Goal: Information Seeking & Learning: Learn about a topic

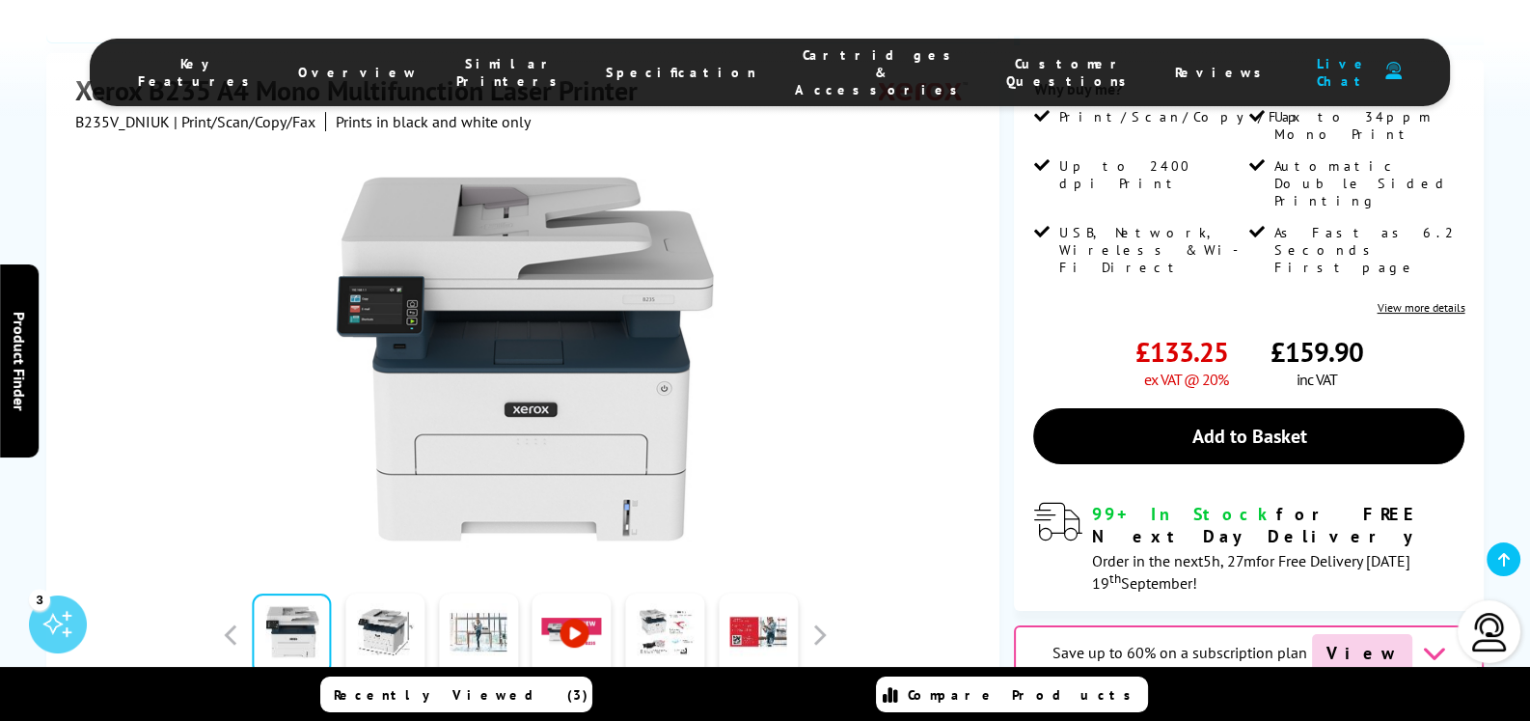
scroll to position [367, 0]
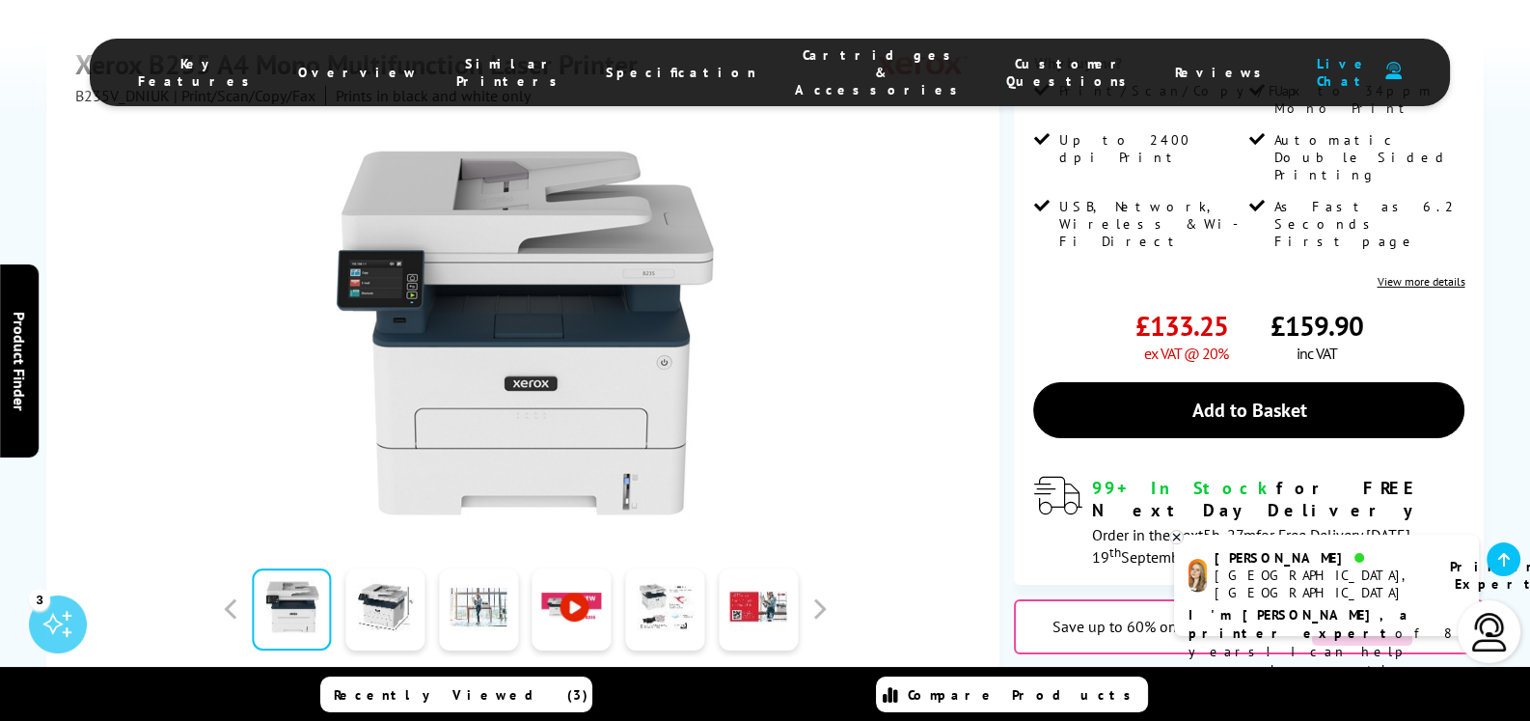
drag, startPoint x: 579, startPoint y: 64, endPoint x: 638, endPoint y: 66, distance: 58.9
click at [638, 66] on ul "Key Features Overview Similar Printers Specification Cartridges & Accessories C…" at bounding box center [770, 73] width 1361 height 68
click at [638, 66] on span "Specification" at bounding box center [681, 72] width 151 height 17
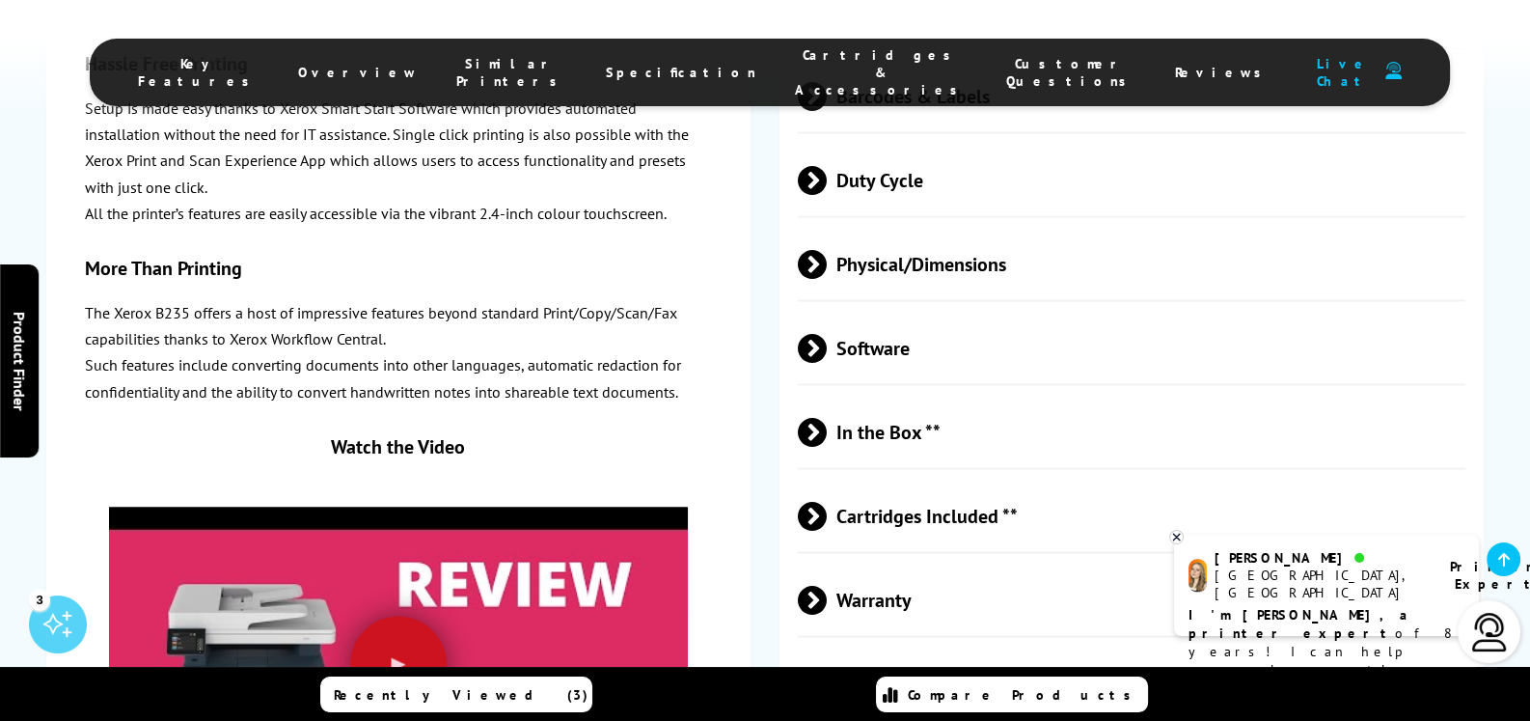
scroll to position [4965, 0]
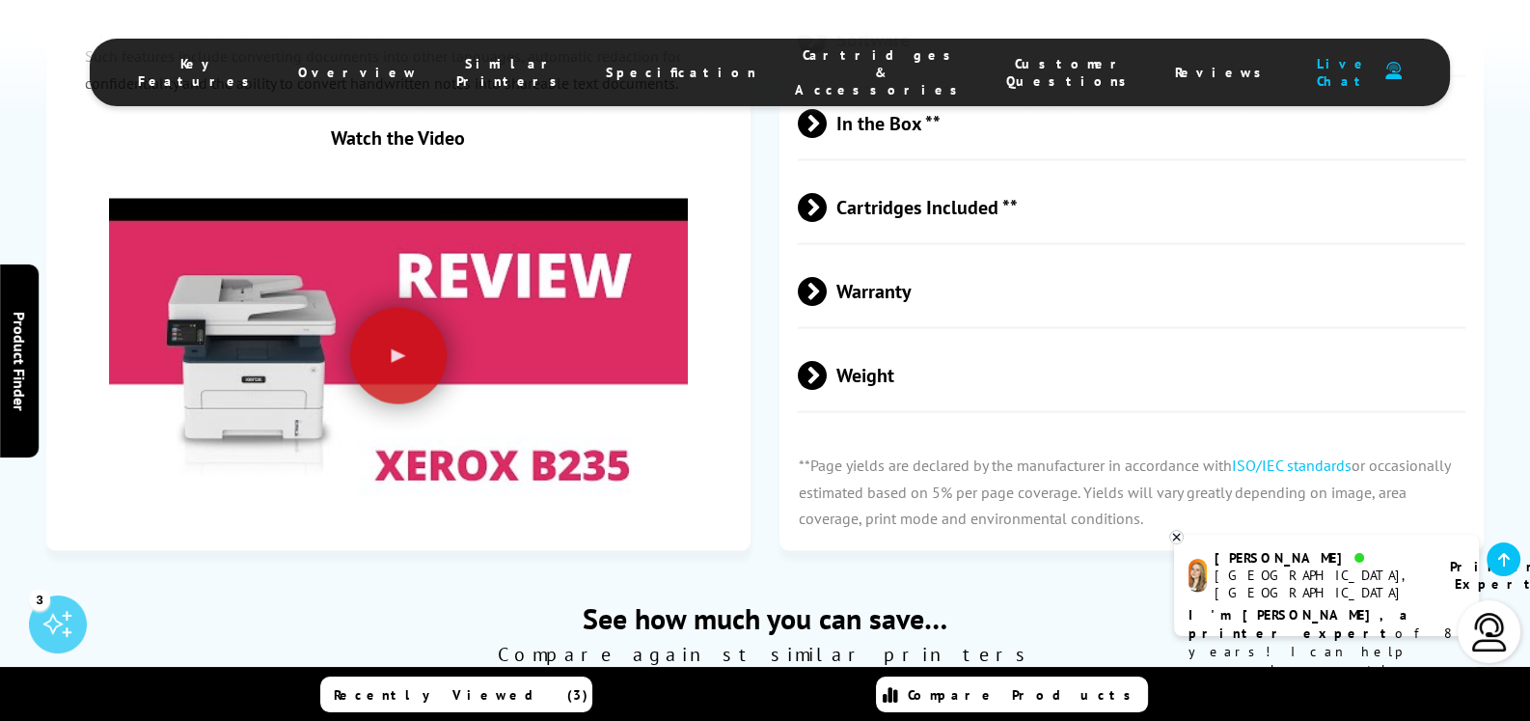
click at [863, 363] on span "Weight" at bounding box center [1132, 375] width 668 height 72
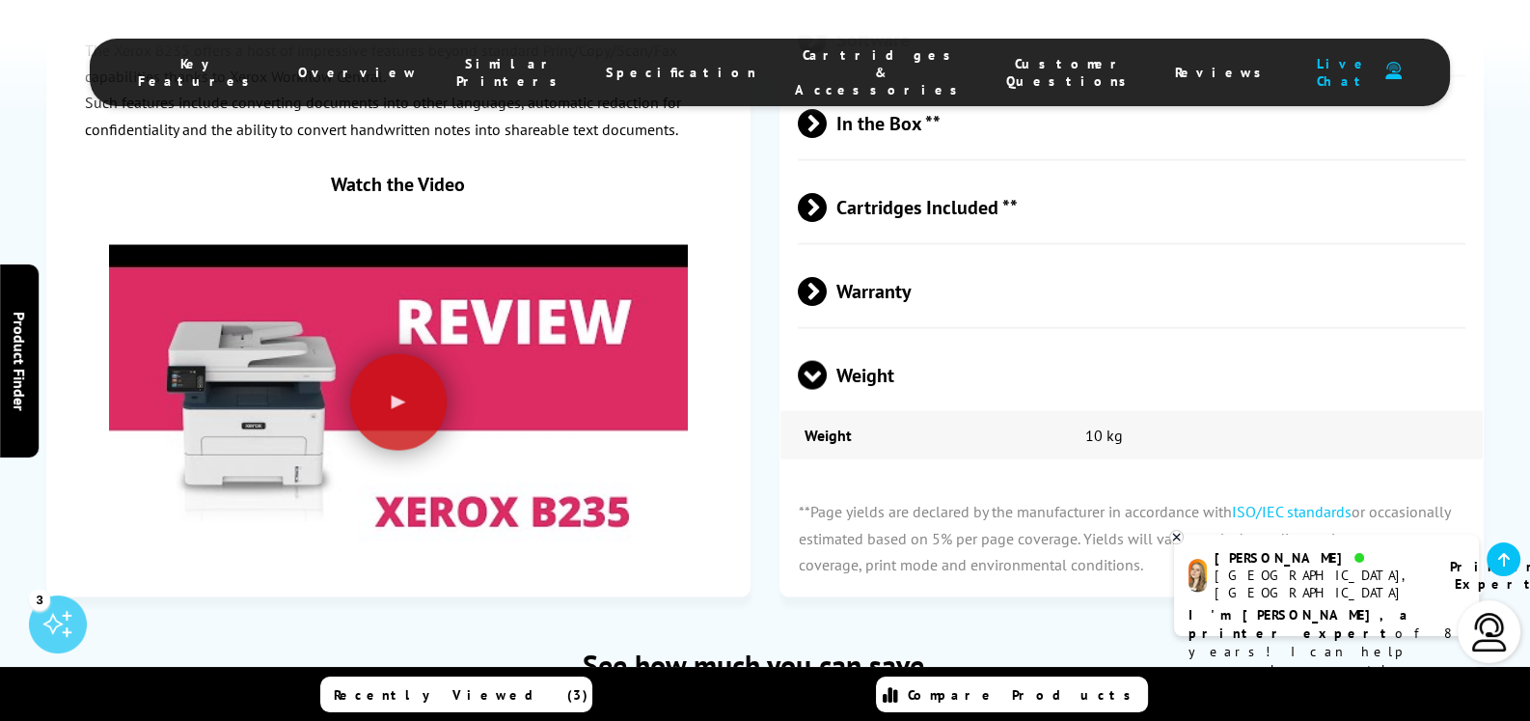
click at [183, 165] on div "The Xerox B235 A4 Mono Multifunction Laser Printer is a powerful multifunction …" at bounding box center [399, 43] width 628 height 1031
